Goal: Information Seeking & Learning: Learn about a topic

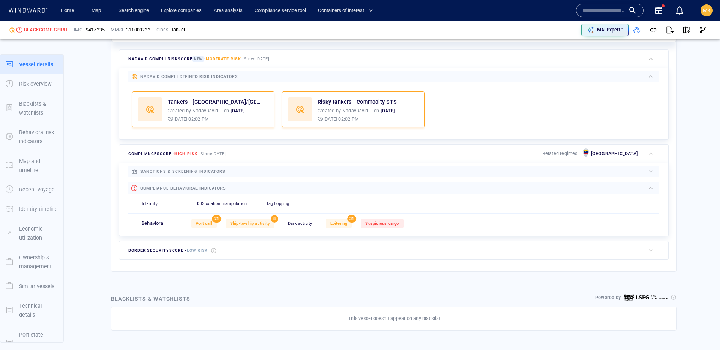
scroll to position [20, 0]
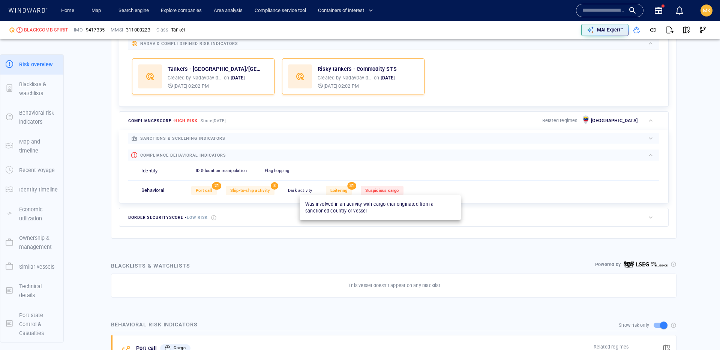
click at [397, 188] on span "Suspicious cargo" at bounding box center [381, 190] width 33 height 5
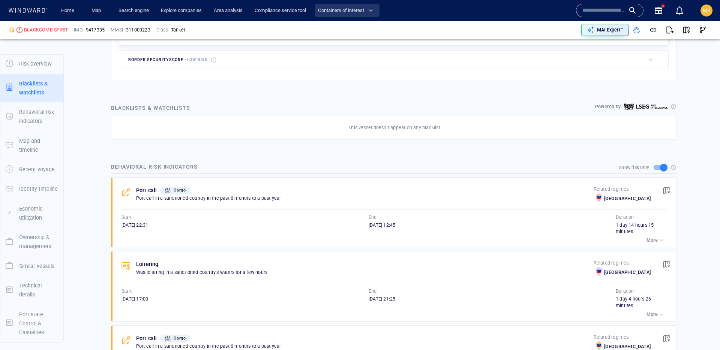
scroll to position [412, 0]
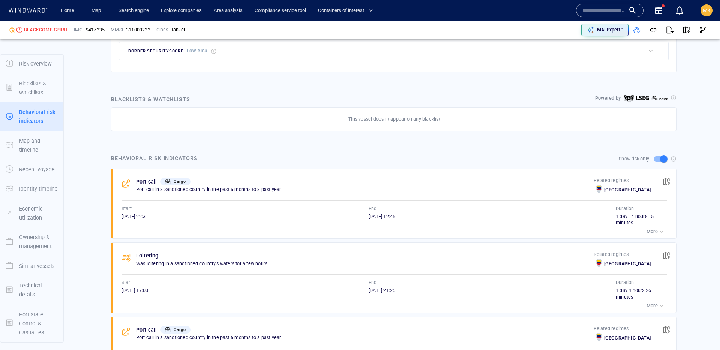
click at [48, 32] on div "BLACKCOMB SPIRIT" at bounding box center [46, 30] width 44 height 7
copy div "BLACKCOMB SPIRIT"
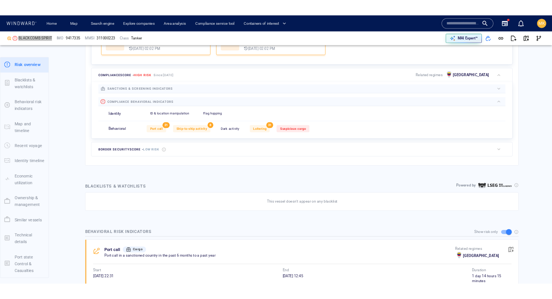
scroll to position [181, 0]
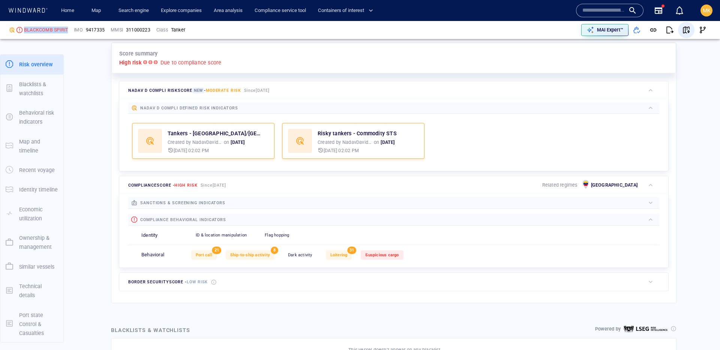
click at [686, 28] on span "button" at bounding box center [687, 30] width 8 height 8
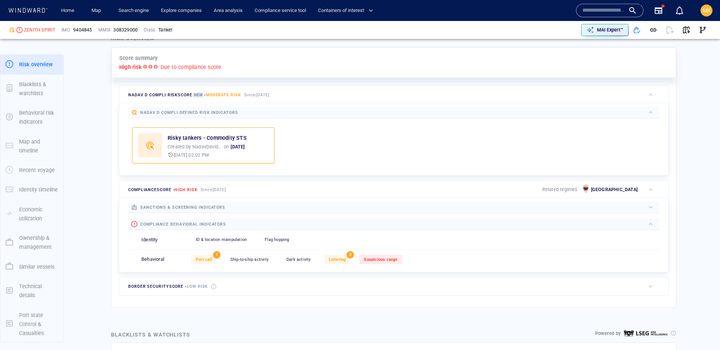
scroll to position [281, 0]
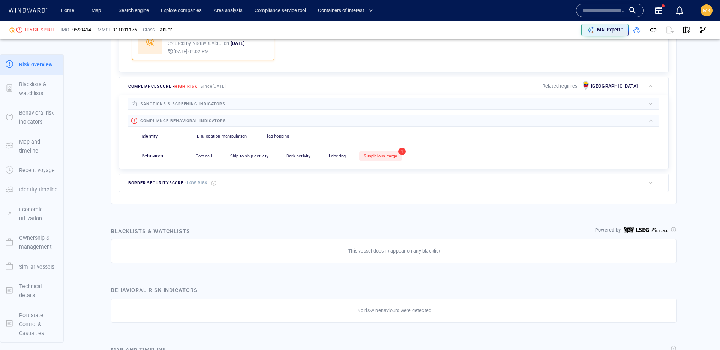
scroll to position [281, 0]
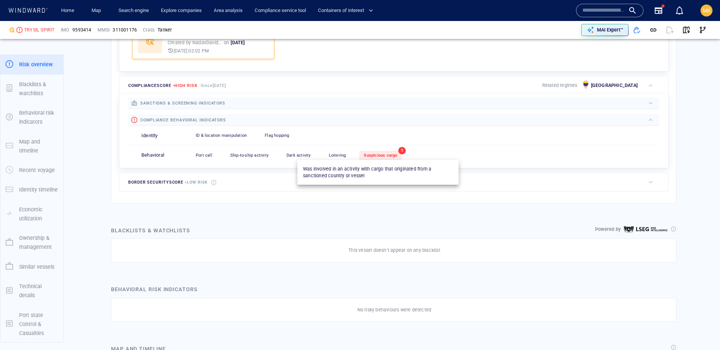
click at [395, 154] on div "Suspicious cargo" at bounding box center [380, 155] width 42 height 9
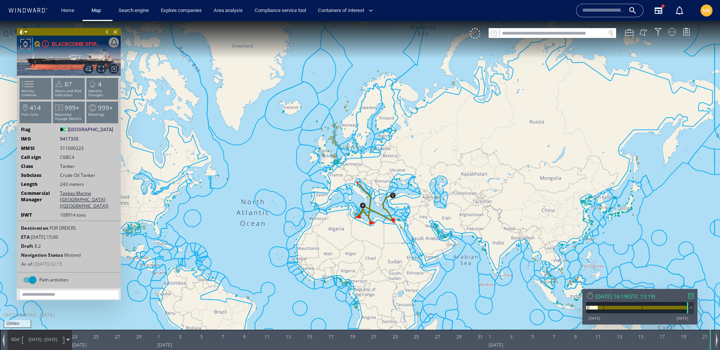
click at [693, 298] on div at bounding box center [692, 296] width 6 height 6
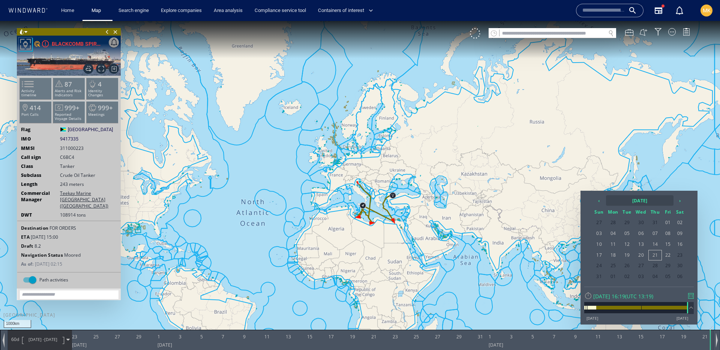
click at [629, 200] on th "2025 August" at bounding box center [640, 200] width 68 height 11
click at [643, 203] on th "2025" at bounding box center [636, 200] width 58 height 11
click at [597, 205] on th "‹" at bounding box center [600, 200] width 11 height 11
click at [676, 202] on th "›" at bounding box center [671, 200] width 11 height 11
click at [601, 242] on span "2024" at bounding box center [606, 241] width 18 height 20
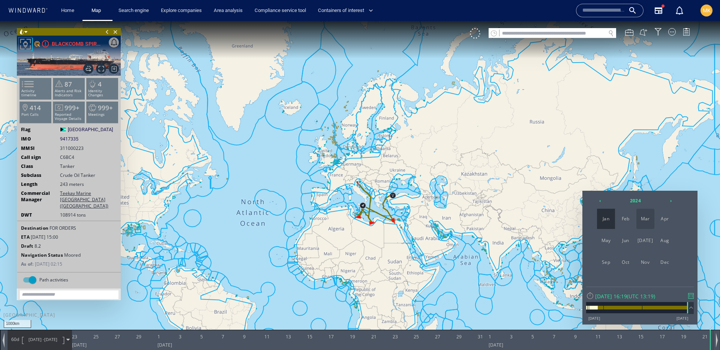
click at [651, 218] on span "Mar" at bounding box center [646, 219] width 18 height 20
click at [642, 245] on span "13" at bounding box center [642, 245] width 14 height 10
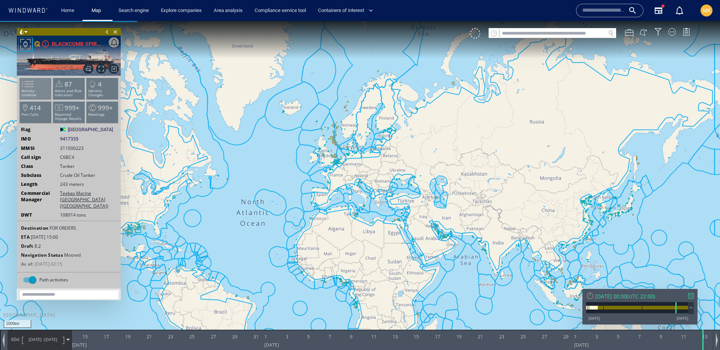
click at [43, 87] on li "Activity timeline" at bounding box center [36, 89] width 32 height 22
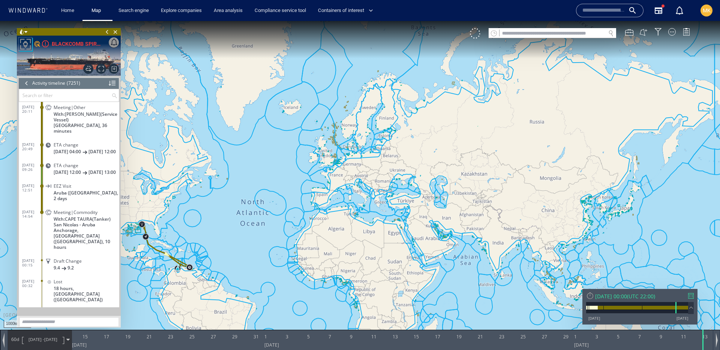
scroll to position [126500, 0]
click at [105, 223] on span "San Nicolas - Aruba Anchorage, Aruba (Netherlands), 10 hours" at bounding box center [87, 235] width 66 height 28
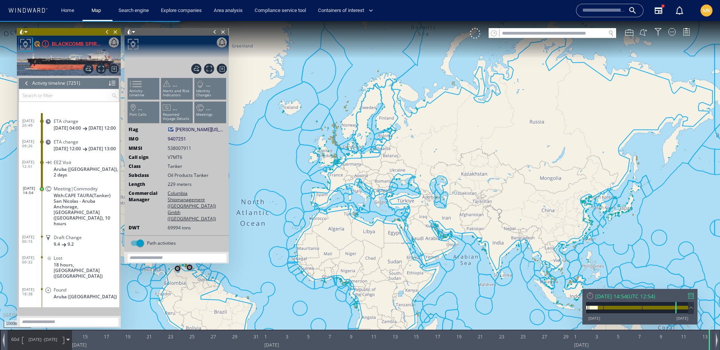
scroll to position [126574, 0]
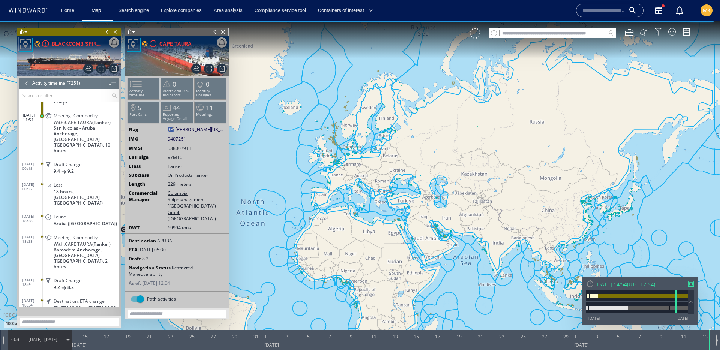
click at [35, 340] on span "13/01/24 -" at bounding box center [37, 340] width 16 height 6
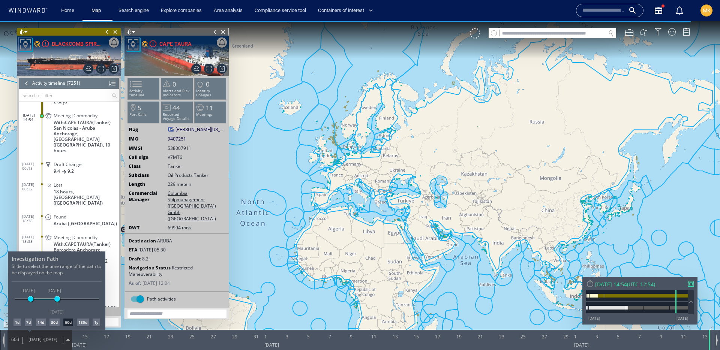
click at [39, 322] on div "14d" at bounding box center [41, 323] width 10 height 8
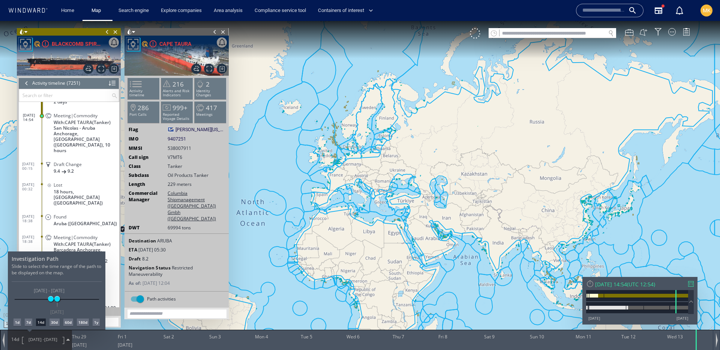
click at [693, 286] on div at bounding box center [360, 185] width 720 height 329
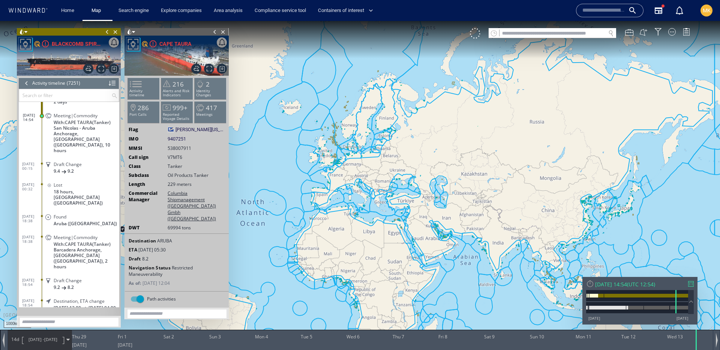
click at [694, 285] on div at bounding box center [692, 284] width 6 height 6
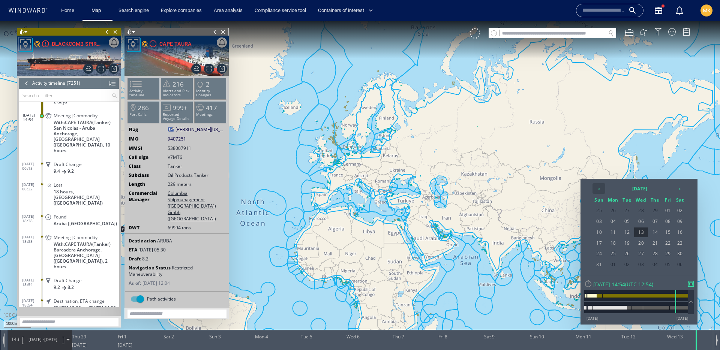
click at [602, 189] on th "‹" at bounding box center [599, 188] width 13 height 11
click at [631, 254] on span "30" at bounding box center [627, 254] width 12 height 10
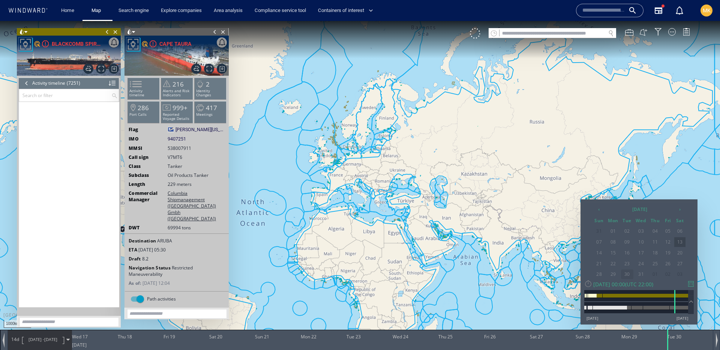
scroll to position [124696, 0]
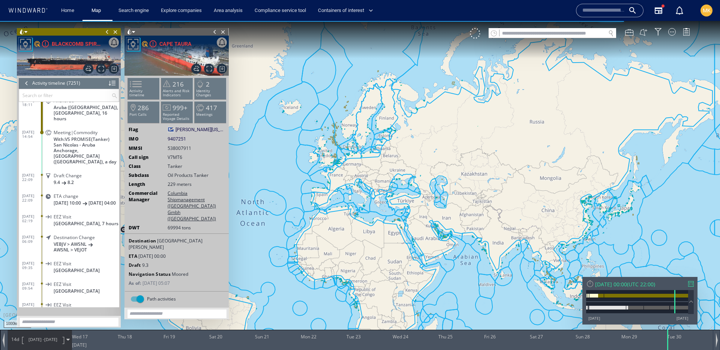
click at [104, 143] on span "San Nicolas - Aruba Anchorage, Aruba (Netherlands), a day" at bounding box center [87, 153] width 66 height 23
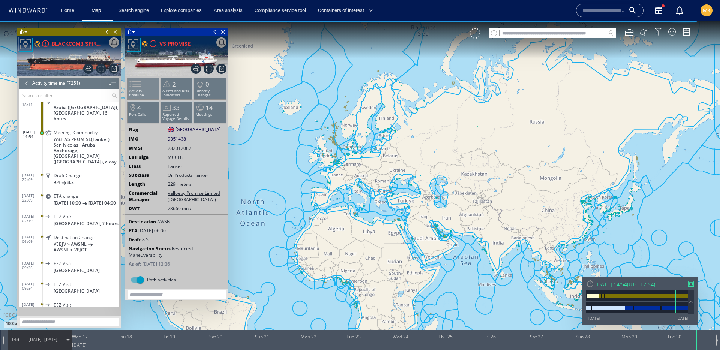
click at [137, 88] on span at bounding box center [130, 84] width 11 height 11
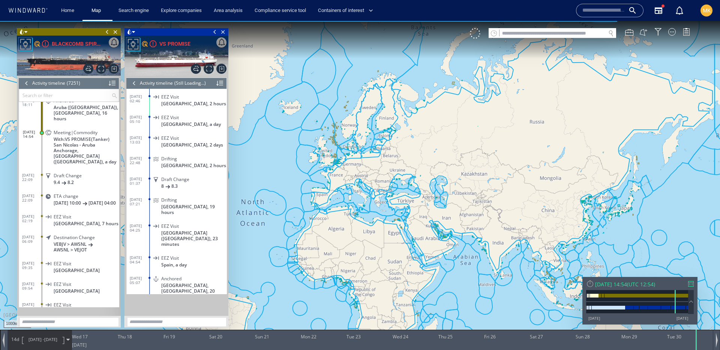
click at [135, 83] on div at bounding box center [134, 83] width 8 height 11
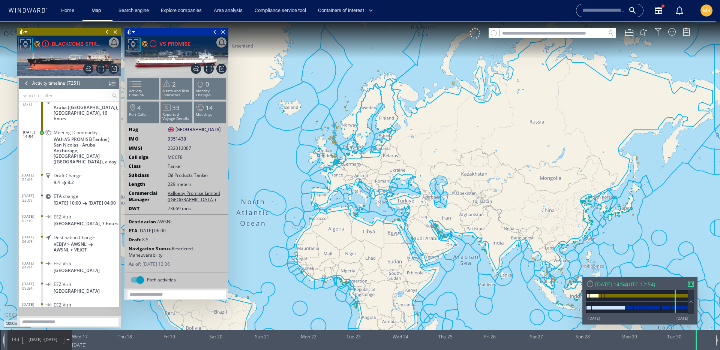
click at [690, 282] on div at bounding box center [692, 284] width 6 height 6
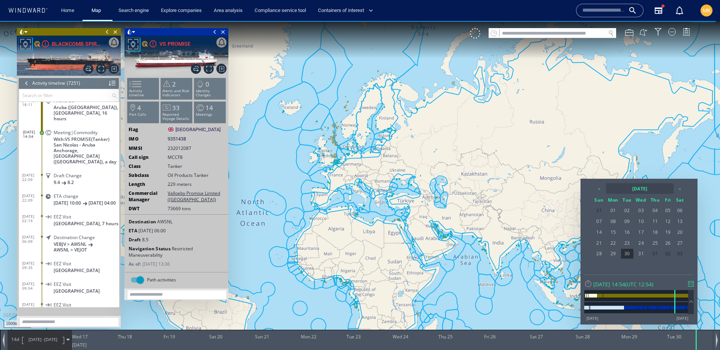
click at [656, 185] on th "2024 January" at bounding box center [640, 188] width 68 height 11
click at [602, 188] on th "‹" at bounding box center [600, 188] width 11 height 11
click at [609, 251] on span "Sep" at bounding box center [606, 251] width 18 height 20
click at [621, 254] on span "25" at bounding box center [614, 254] width 14 height 10
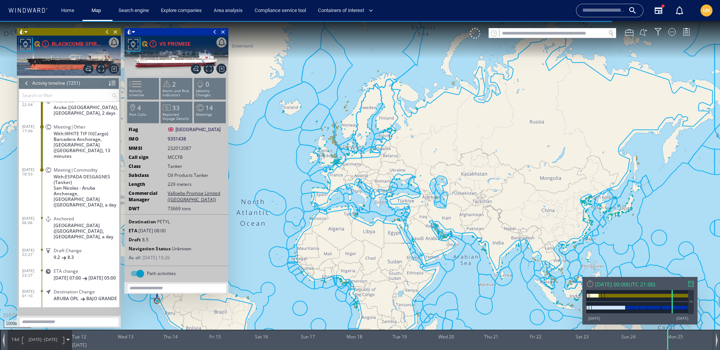
click at [107, 185] on span "San Nicolas - Aruba Anchorage, Aruba (Netherlands), a day" at bounding box center [87, 196] width 66 height 23
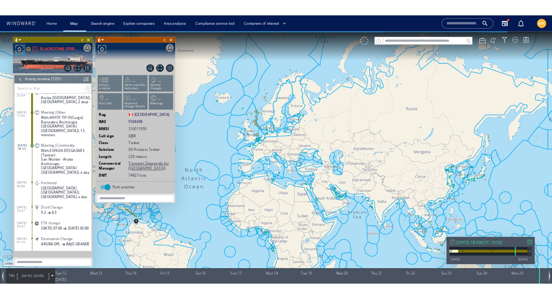
scroll to position [119846, 0]
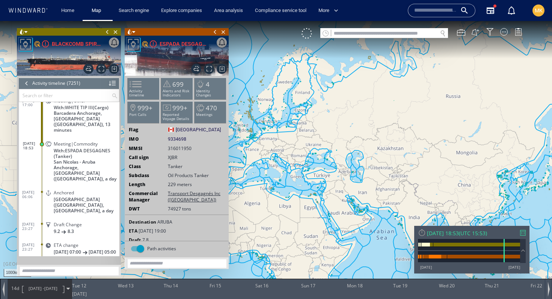
scroll to position [119846, 0]
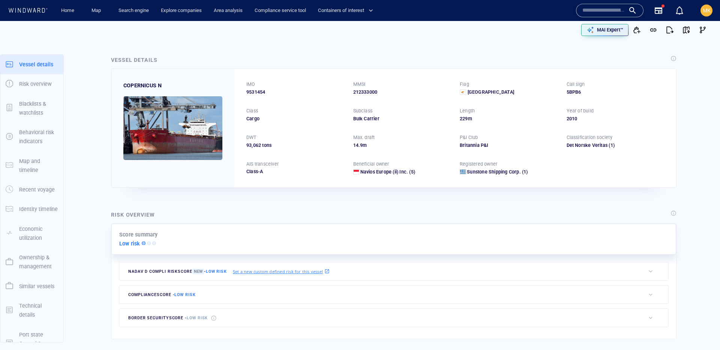
click at [260, 89] on span "9531454" at bounding box center [256, 92] width 19 height 7
copy span "9531454"
click at [624, 12] on input "text" at bounding box center [604, 10] width 43 height 11
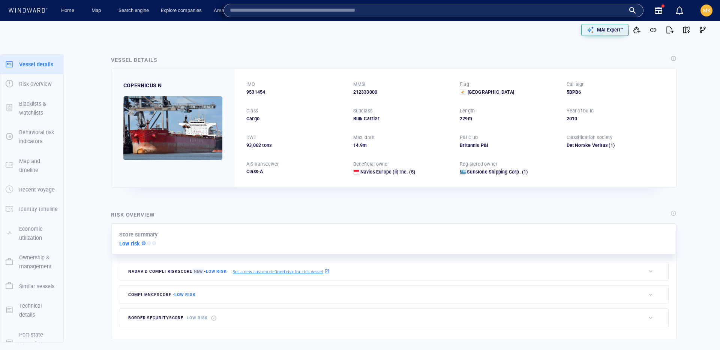
paste input "*******"
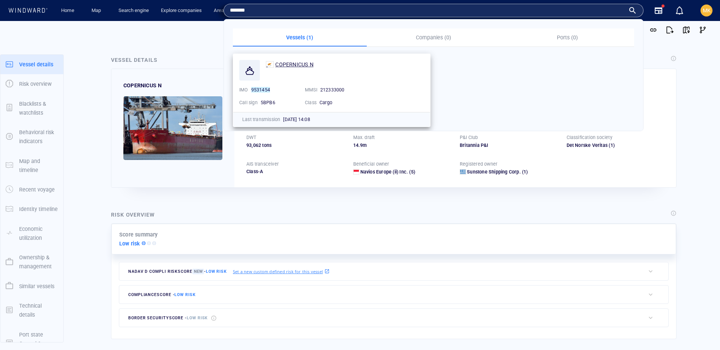
type input "*******"
click at [304, 64] on span "COPERNICUS N" at bounding box center [294, 65] width 38 height 6
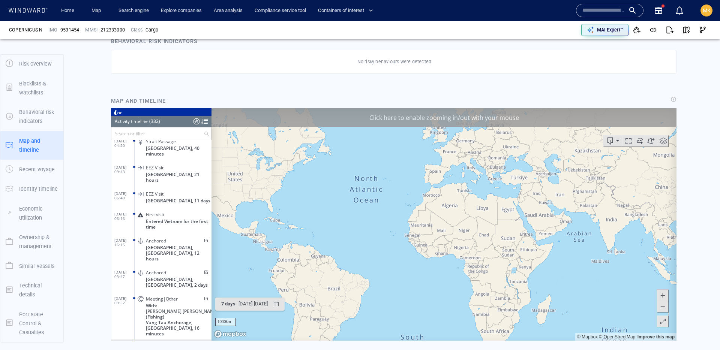
scroll to position [385, 0]
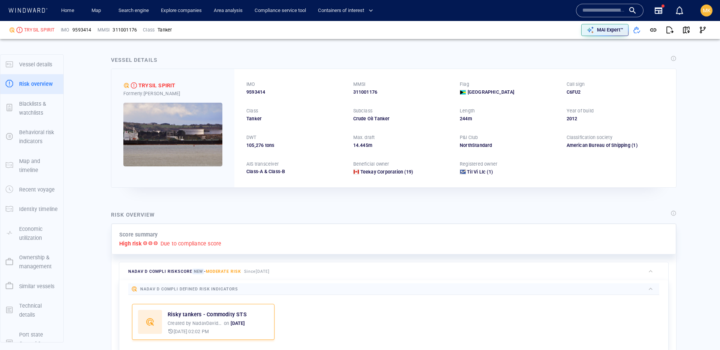
scroll to position [20, 0]
